Goal: Use online tool/utility: Utilize a website feature to perform a specific function

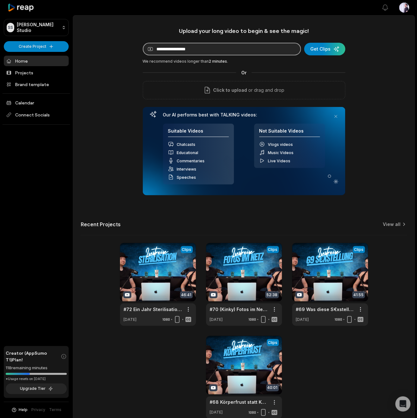
click at [160, 53] on input at bounding box center [222, 49] width 158 height 13
paste input "**********"
type input "**********"
click at [312, 51] on div "submit" at bounding box center [324, 49] width 41 height 13
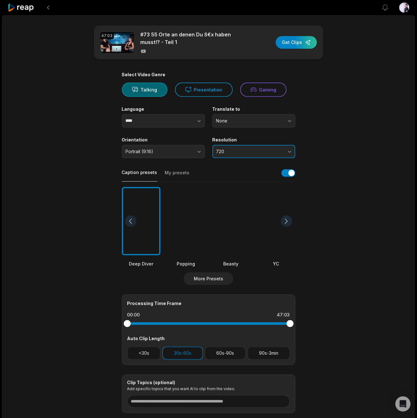
click at [270, 154] on button "720" at bounding box center [253, 151] width 83 height 13
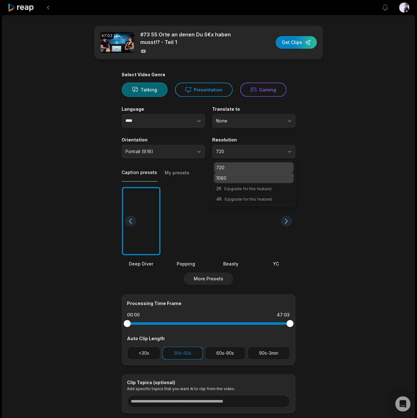
click at [260, 178] on p "1080" at bounding box center [253, 178] width 75 height 7
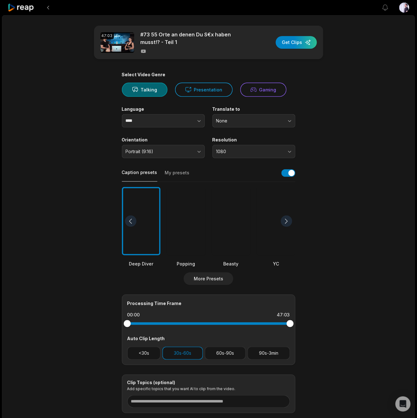
click at [316, 170] on main "47:03 #73 55 Orte an denen Du S€x haben musst!? - Teil 1 Get Clips Select Video…" at bounding box center [208, 220] width 306 height 388
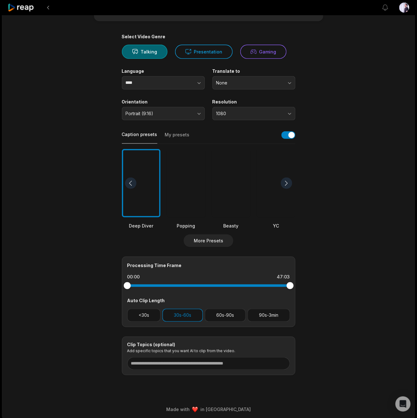
scroll to position [40, 0]
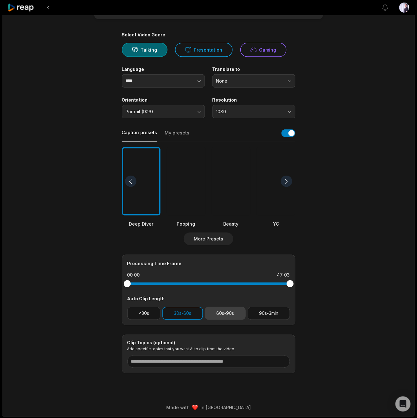
click at [222, 315] on button "60s-90s" at bounding box center [225, 313] width 41 height 13
click at [255, 314] on button "90s-3min" at bounding box center [268, 313] width 42 height 13
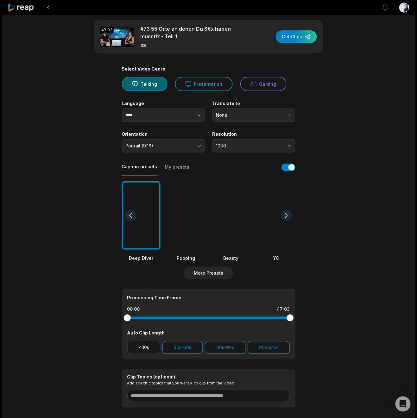
scroll to position [0, 0]
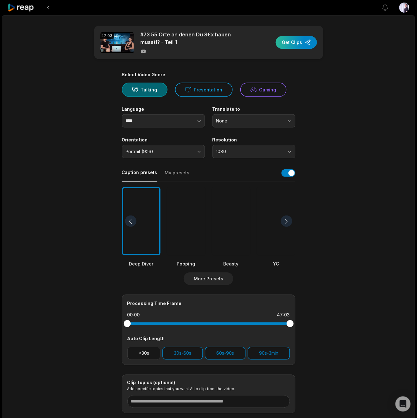
click at [283, 44] on div "button" at bounding box center [296, 42] width 41 height 13
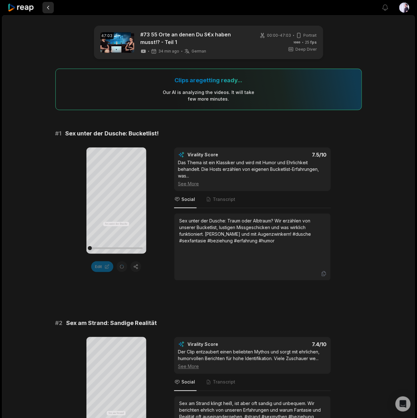
click at [44, 9] on button at bounding box center [47, 7] width 11 height 11
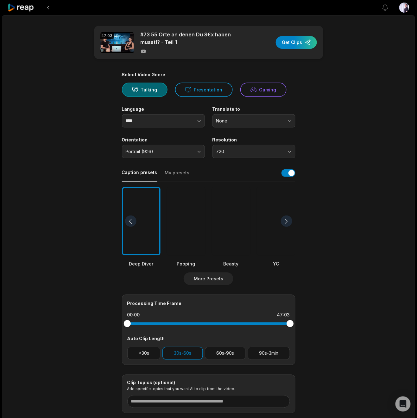
click at [12, 9] on icon at bounding box center [21, 7] width 27 height 9
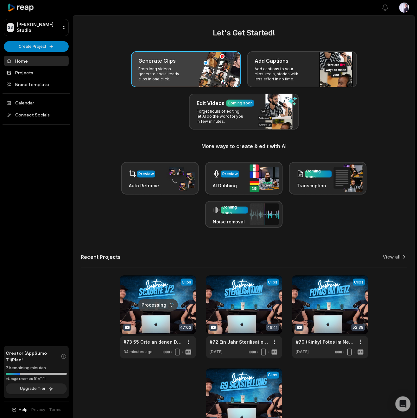
click at [153, 79] on p "From long videos generate social ready clips in one click." at bounding box center [163, 73] width 49 height 15
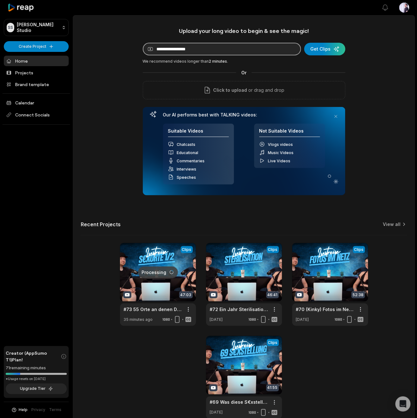
click at [170, 47] on input at bounding box center [222, 49] width 158 height 13
paste input "**********"
type input "**********"
click at [323, 51] on div "submit" at bounding box center [324, 49] width 41 height 13
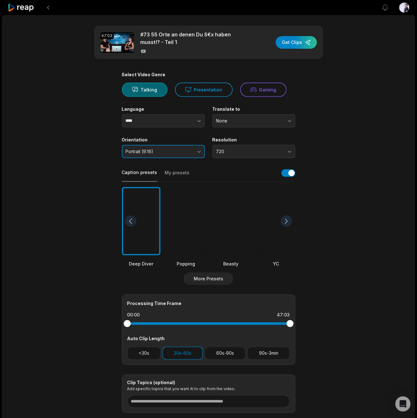
click at [195, 152] on button "Portrait (9:16)" at bounding box center [163, 151] width 83 height 13
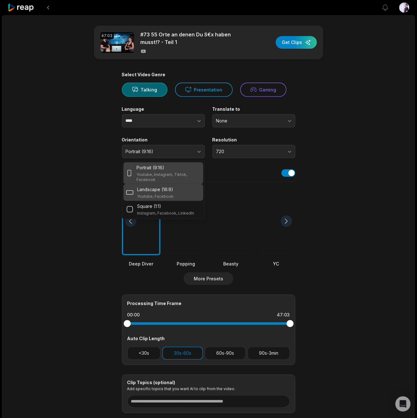
click at [170, 191] on p "Landscape (16:9)" at bounding box center [155, 189] width 36 height 7
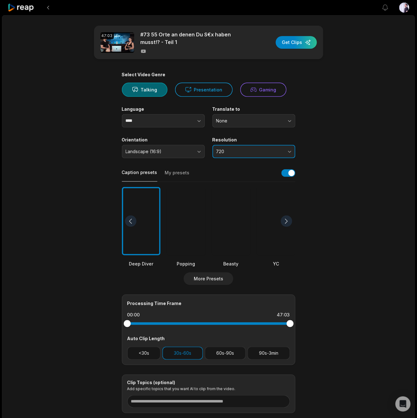
click at [264, 152] on span "720" at bounding box center [249, 152] width 66 height 6
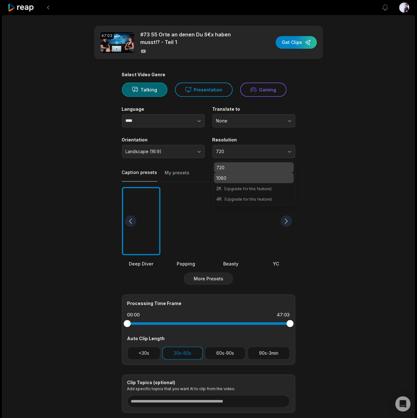
click at [252, 181] on div "1080" at bounding box center [254, 178] width 80 height 10
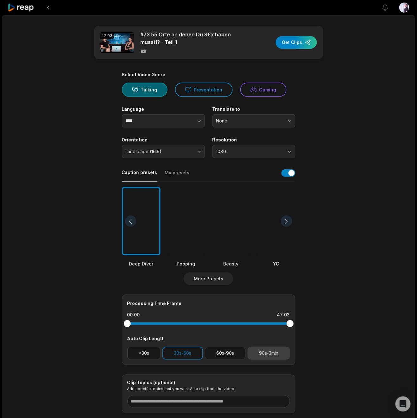
click at [274, 352] on button "90s-3min" at bounding box center [268, 353] width 42 height 13
click at [166, 354] on button "30s-60s" at bounding box center [182, 353] width 41 height 13
click at [219, 355] on button "60s-90s" at bounding box center [225, 353] width 41 height 13
click at [294, 41] on div "button" at bounding box center [296, 42] width 41 height 13
